Goal: Information Seeking & Learning: Check status

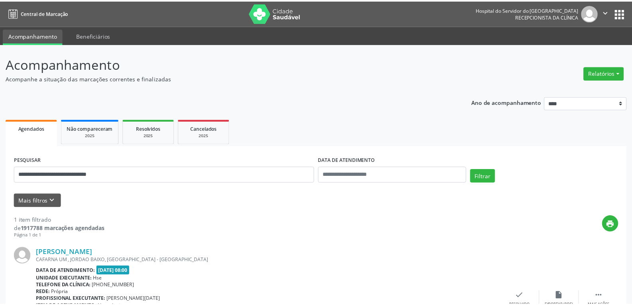
scroll to position [70, 0]
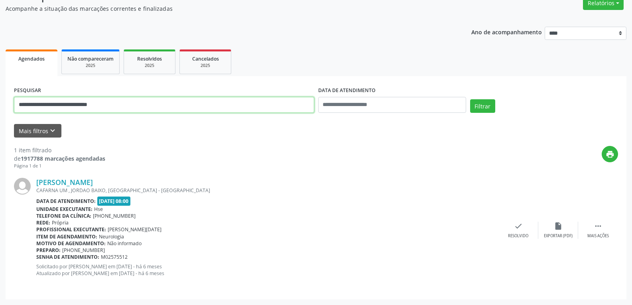
drag, startPoint x: 141, startPoint y: 96, endPoint x: 0, endPoint y: 107, distance: 141.7
click at [0, 107] on div "**********" at bounding box center [316, 139] width 632 height 331
click at [470, 99] on button "Filtrar" at bounding box center [482, 106] width 25 height 14
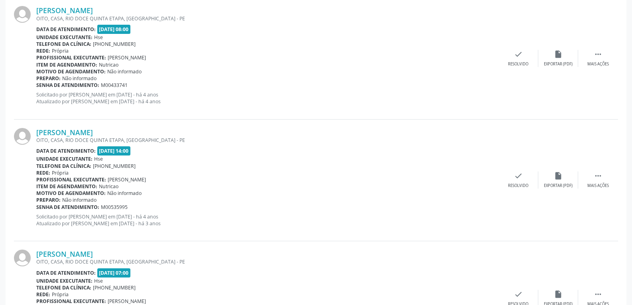
scroll to position [306, 0]
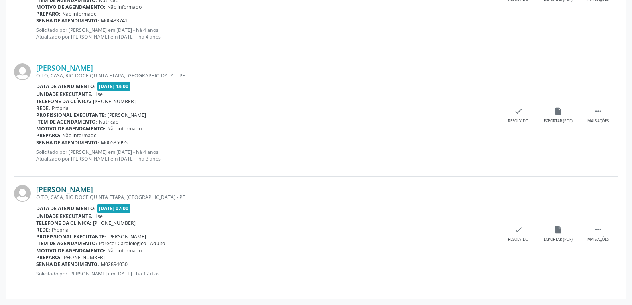
click at [69, 189] on link "[PERSON_NAME]" at bounding box center [64, 189] width 57 height 9
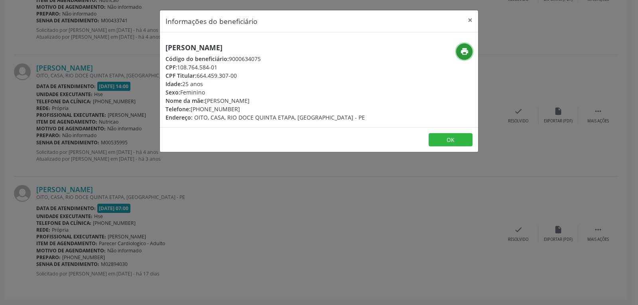
click at [464, 49] on icon "print" at bounding box center [464, 51] width 9 height 9
drag, startPoint x: 198, startPoint y: 75, endPoint x: 239, endPoint y: 75, distance: 41.5
click at [239, 75] on div "CPF Titular: 664.459.307-00" at bounding box center [266, 75] width 200 height 8
copy div "664.459.307-00"
drag, startPoint x: 202, startPoint y: 109, endPoint x: 254, endPoint y: 108, distance: 51.9
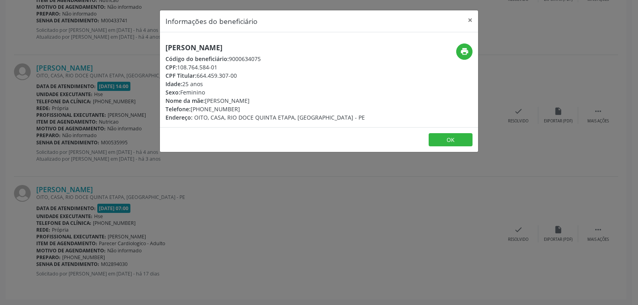
click at [254, 108] on div "Telefone: [PHONE_NUMBER]" at bounding box center [266, 109] width 200 height 8
copy div "98515-1557"
click at [474, 20] on button "×" at bounding box center [470, 20] width 16 height 20
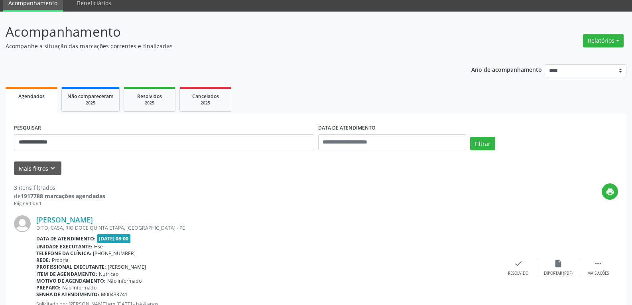
scroll to position [0, 0]
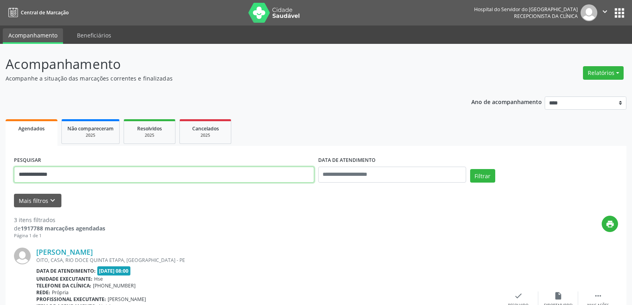
drag, startPoint x: 73, startPoint y: 174, endPoint x: 0, endPoint y: 166, distance: 73.9
click at [470, 169] on button "Filtrar" at bounding box center [482, 176] width 25 height 14
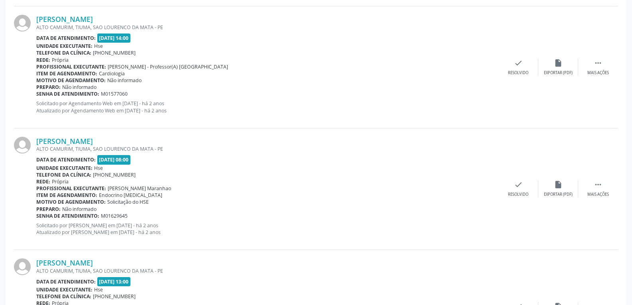
scroll to position [909, 0]
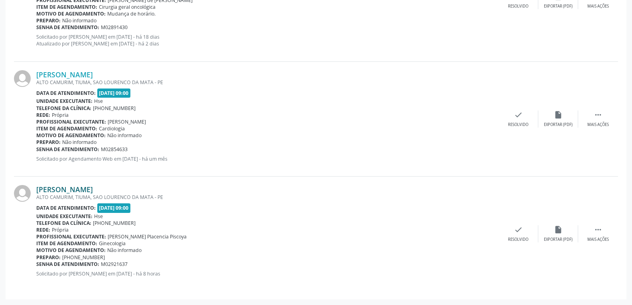
click at [68, 192] on link "[PERSON_NAME]" at bounding box center [64, 189] width 57 height 9
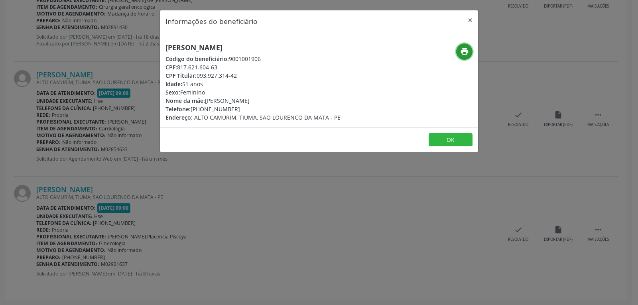
click at [464, 50] on icon "print" at bounding box center [464, 51] width 9 height 9
drag, startPoint x: 198, startPoint y: 75, endPoint x: 240, endPoint y: 75, distance: 41.9
click at [240, 75] on div "CPF Titular: 093.927.314-42" at bounding box center [253, 75] width 175 height 8
copy div "093.927.314-42"
drag, startPoint x: 204, startPoint y: 108, endPoint x: 256, endPoint y: 111, distance: 52.3
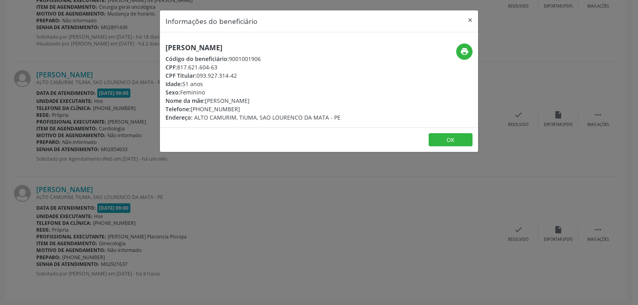
click at [256, 111] on div "Telefone: [PHONE_NUMBER]" at bounding box center [253, 109] width 175 height 8
copy div "98539-4056"
click at [468, 18] on button "×" at bounding box center [470, 20] width 16 height 20
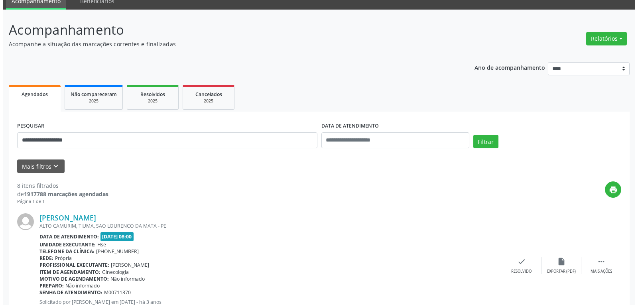
scroll to position [0, 0]
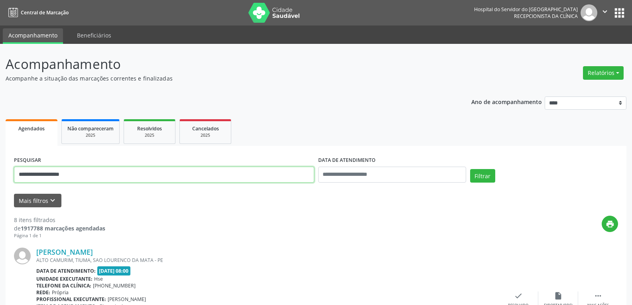
drag, startPoint x: 85, startPoint y: 171, endPoint x: 0, endPoint y: 170, distance: 85.4
type input "**********"
click at [470, 169] on button "Filtrar" at bounding box center [482, 176] width 25 height 14
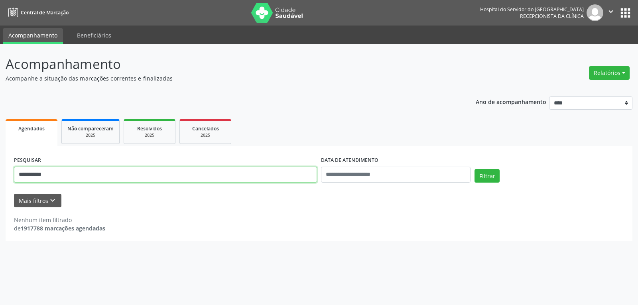
drag, startPoint x: 70, startPoint y: 175, endPoint x: 0, endPoint y: 174, distance: 69.8
click at [0, 174] on div "**********" at bounding box center [319, 174] width 638 height 261
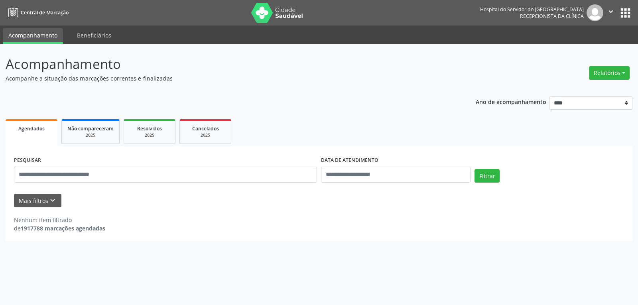
click at [279, 10] on img at bounding box center [277, 13] width 52 height 20
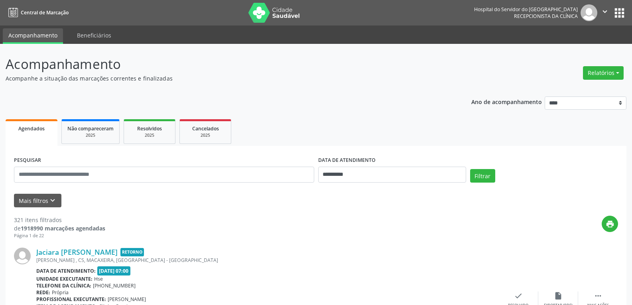
click at [53, 171] on input "text" at bounding box center [164, 175] width 300 height 16
click at [470, 169] on button "Filtrar" at bounding box center [482, 176] width 25 height 14
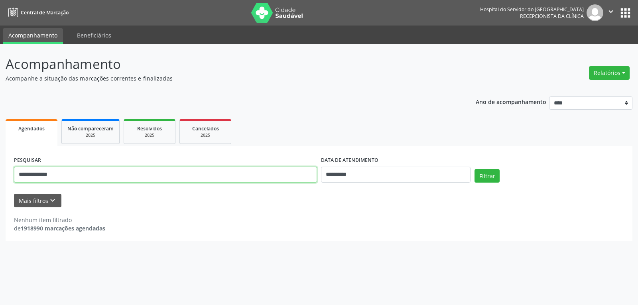
drag, startPoint x: 82, startPoint y: 172, endPoint x: 0, endPoint y: 173, distance: 82.2
click at [0, 173] on div "**********" at bounding box center [319, 174] width 638 height 261
paste input "**********"
type input "**********"
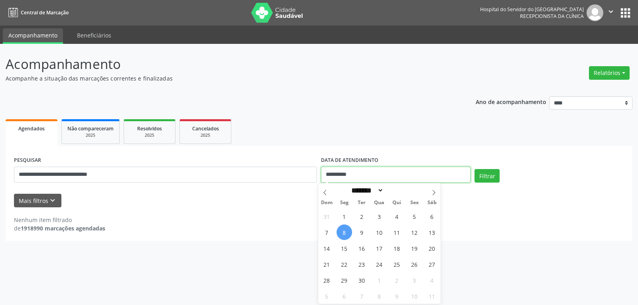
drag, startPoint x: 373, startPoint y: 173, endPoint x: 316, endPoint y: 171, distance: 57.1
click at [316, 171] on div "**********" at bounding box center [319, 171] width 615 height 34
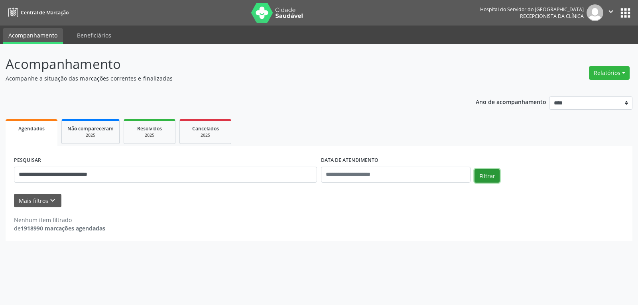
click at [478, 175] on button "Filtrar" at bounding box center [487, 176] width 25 height 14
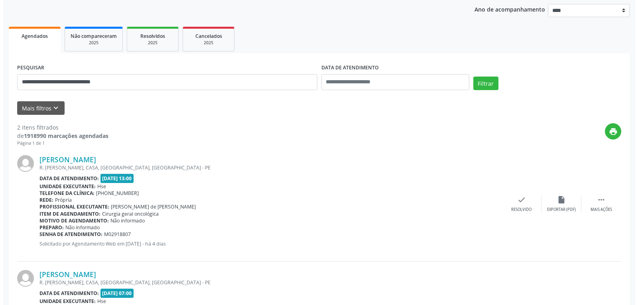
scroll to position [178, 0]
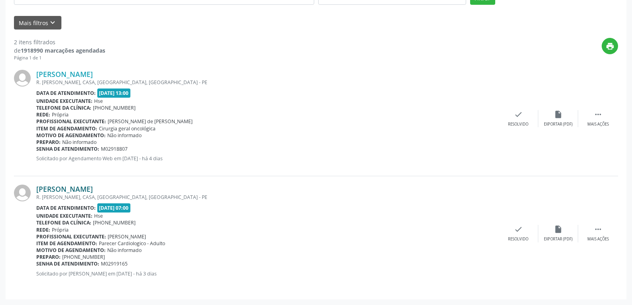
click at [93, 186] on link "Maria Cecilia Monteiro de Oliveira" at bounding box center [64, 189] width 57 height 9
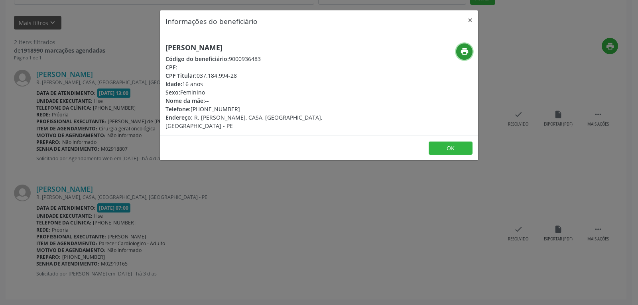
click at [467, 51] on icon "print" at bounding box center [464, 51] width 9 height 9
drag, startPoint x: 196, startPoint y: 76, endPoint x: 275, endPoint y: 76, distance: 78.6
click at [275, 76] on div "CPF Titular: 037.184.994-28" at bounding box center [266, 75] width 201 height 8
copy div "037.184.994-28"
drag, startPoint x: 202, startPoint y: 111, endPoint x: 234, endPoint y: 108, distance: 31.6
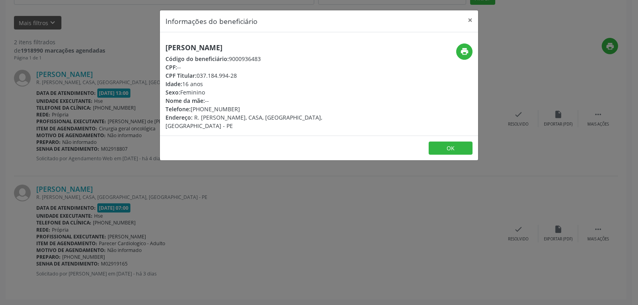
click at [234, 108] on div "Telefone: (81) 99860-1702" at bounding box center [266, 109] width 201 height 8
copy div "99860-1702"
